Goal: Task Accomplishment & Management: Manage account settings

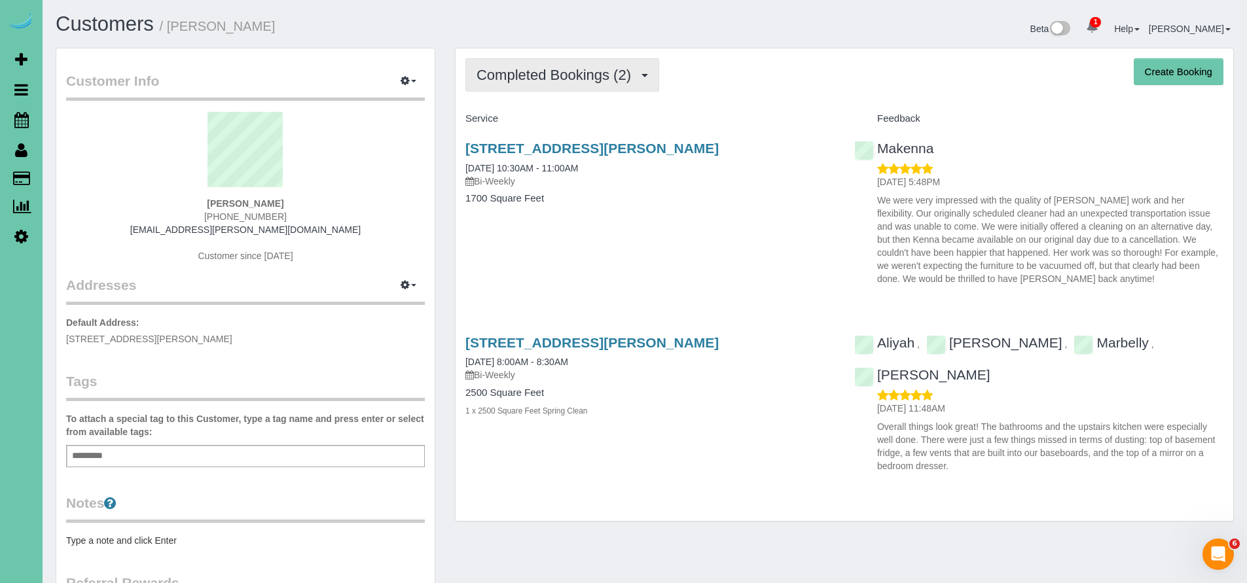
click at [564, 83] on button "Completed Bookings (2)" at bounding box center [562, 74] width 194 height 33
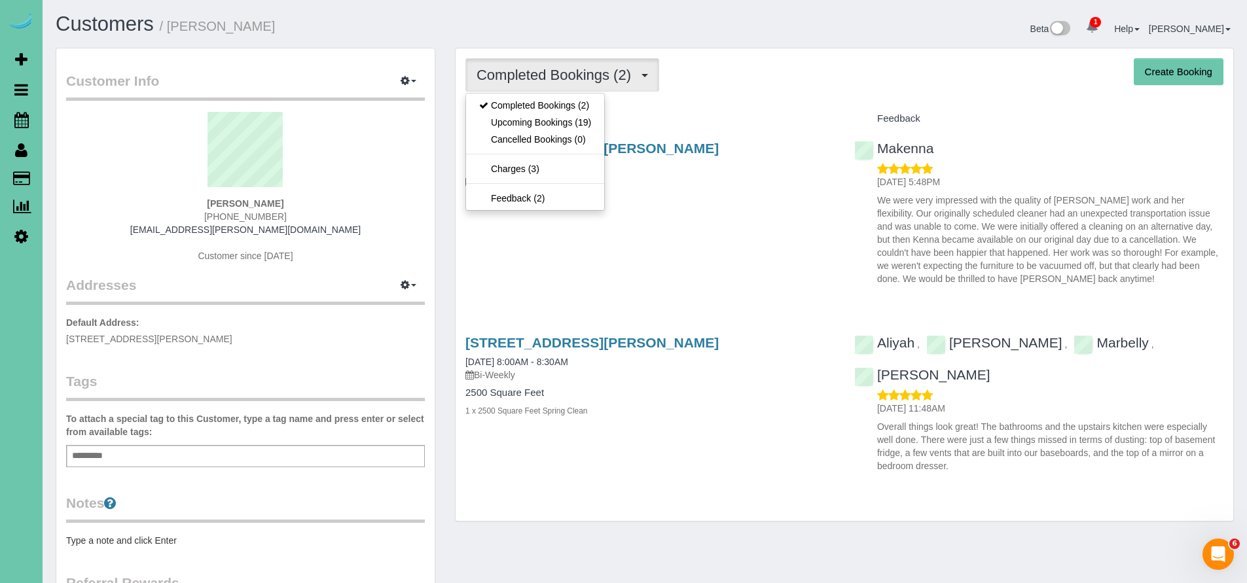
click at [740, 117] on h4 "Service" at bounding box center [649, 118] width 369 height 11
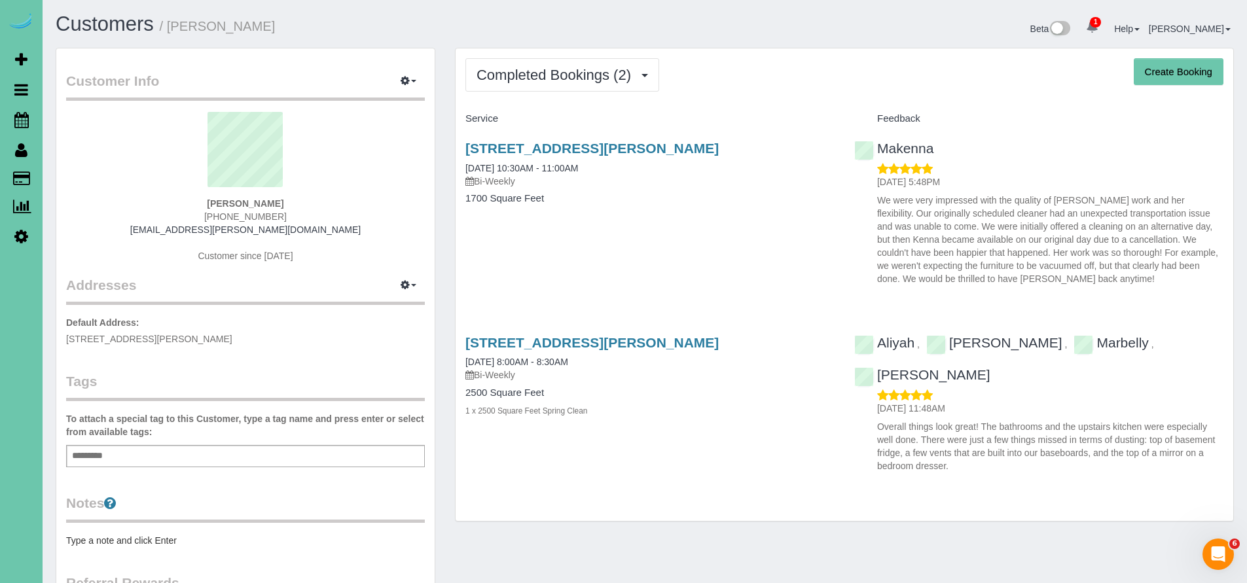
scroll to position [17, 0]
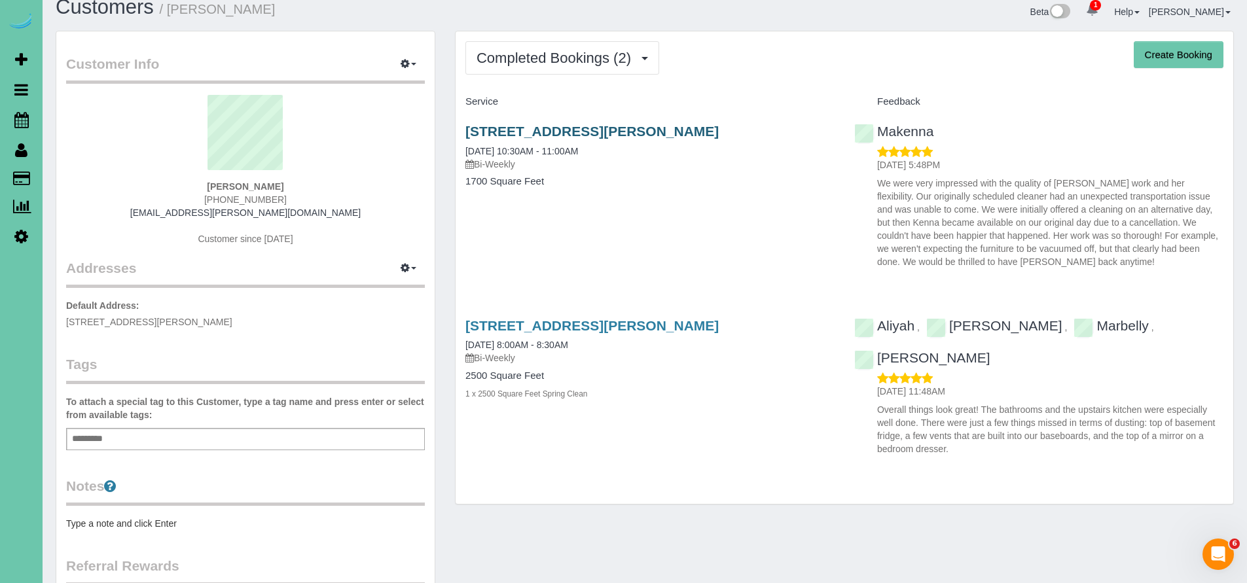
click at [580, 128] on link "15738 Howard St, Omaha, NE 68118" at bounding box center [591, 131] width 253 height 15
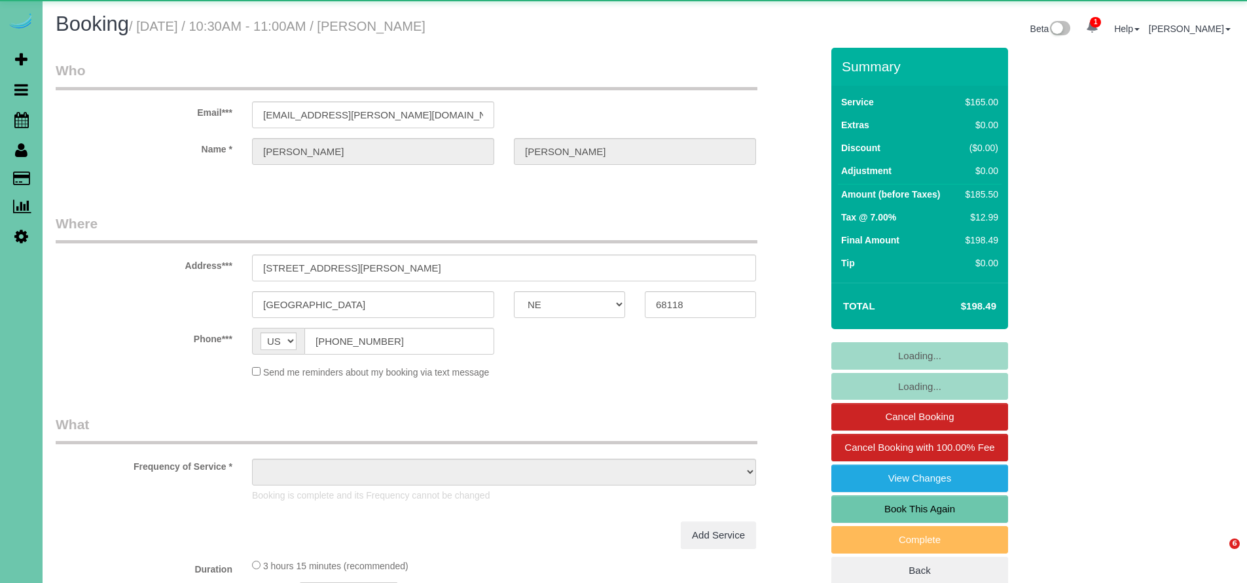
select select "NE"
select select "object:658"
select select "string:fspay-6f9204da-94bd-4097-b7e1-2112e287d150"
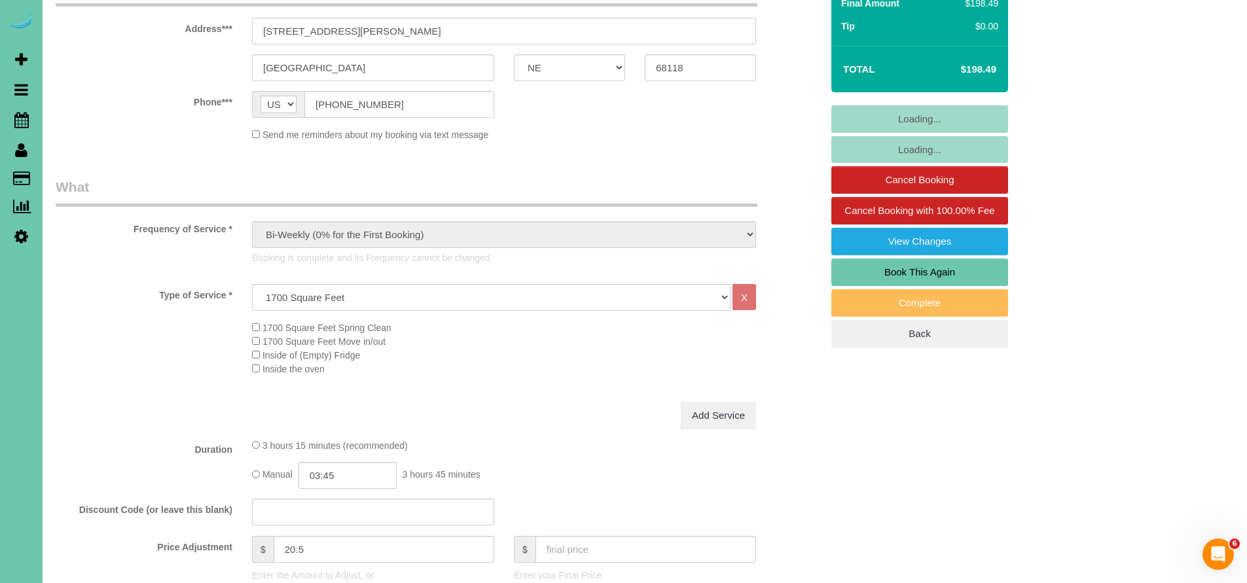
select select "object:950"
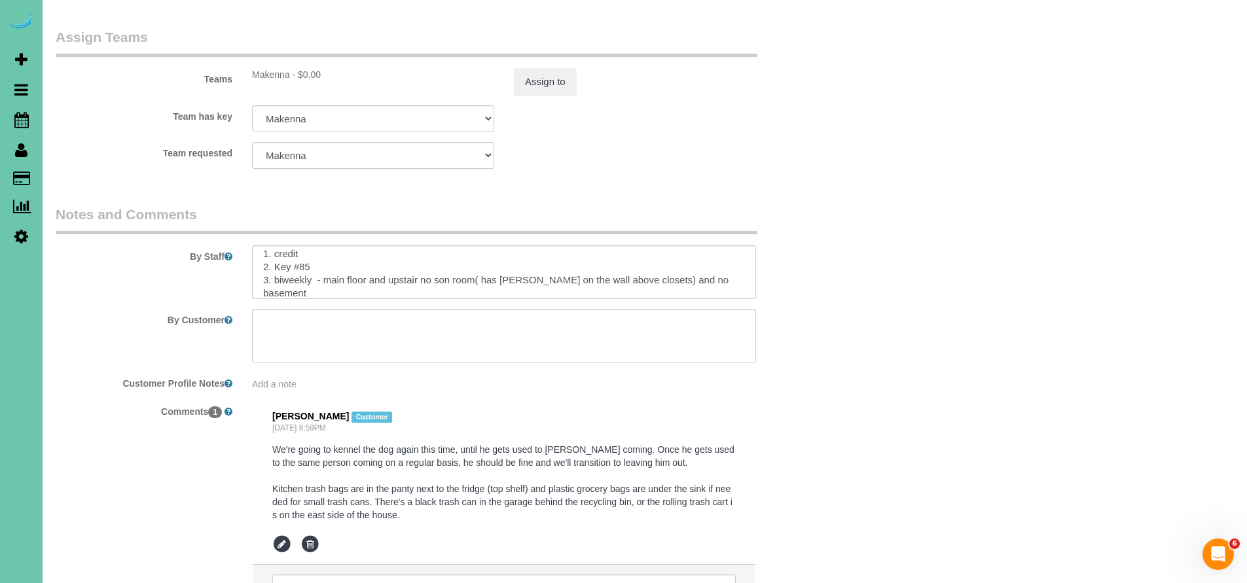
scroll to position [10, 0]
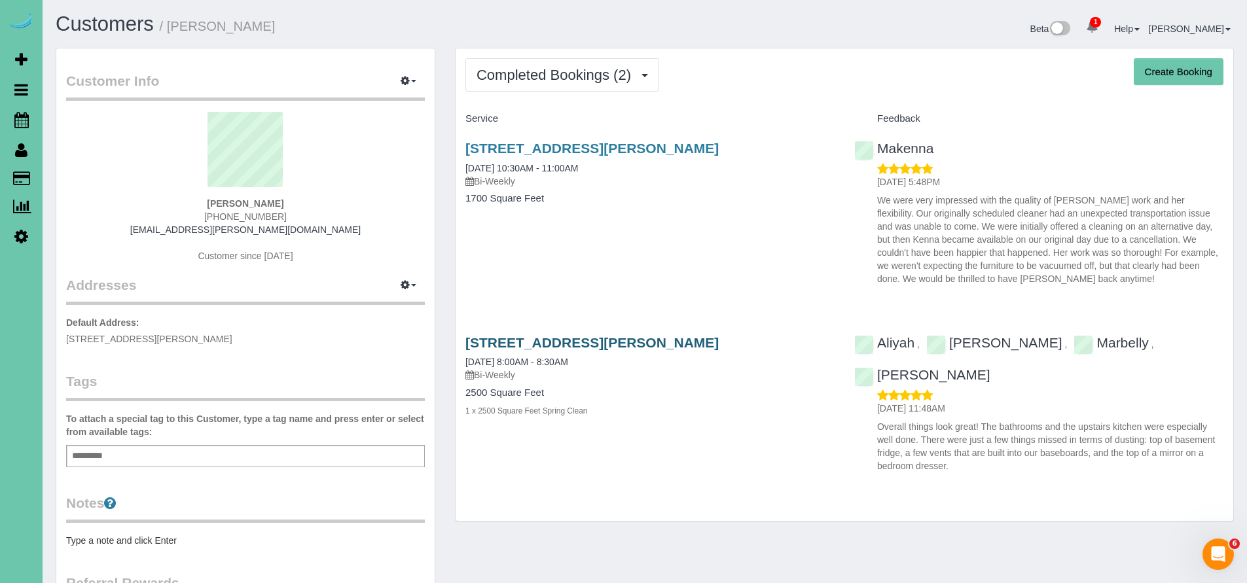
click at [642, 346] on link "15738 Howard St, Omaha, NE 68118" at bounding box center [591, 342] width 253 height 15
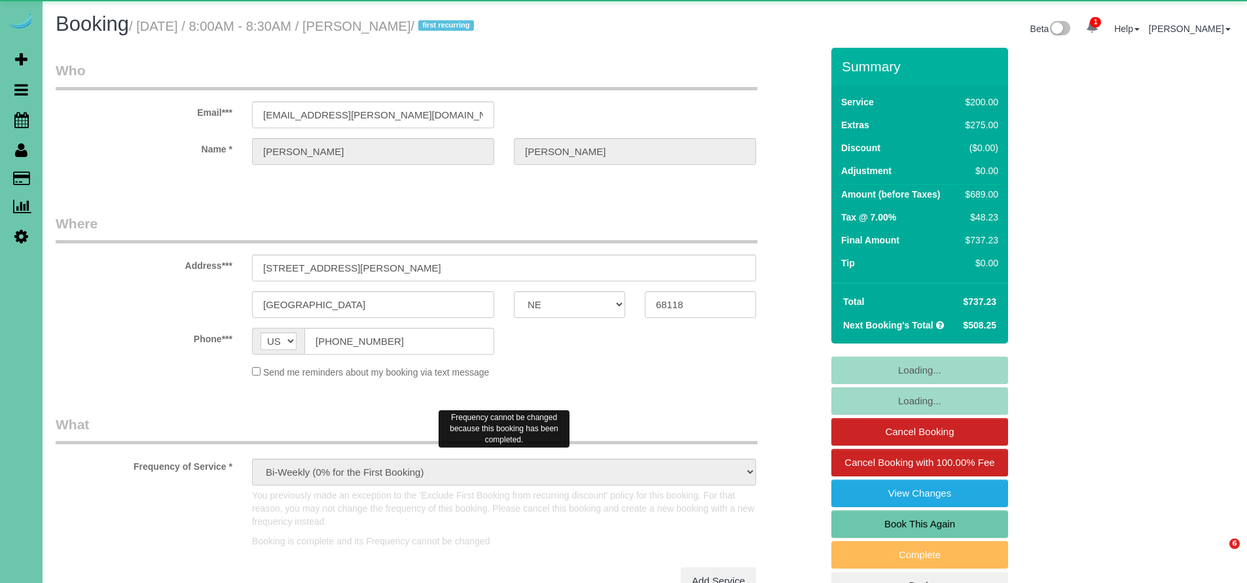
select select "NE"
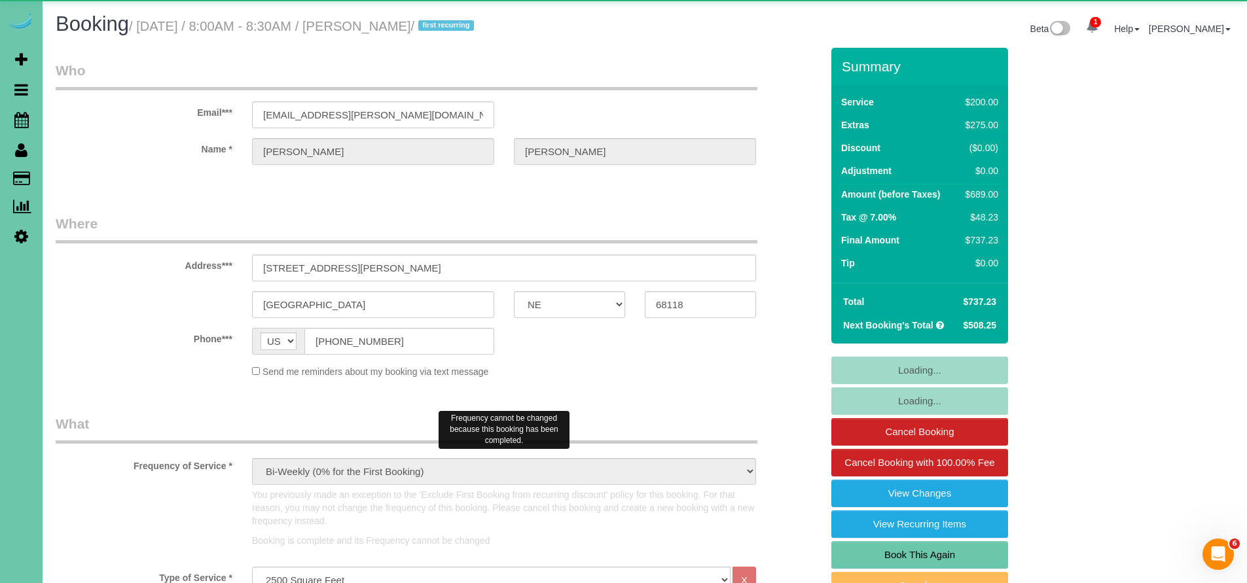
select select "object:930"
